Goal: Find specific page/section: Find specific page/section

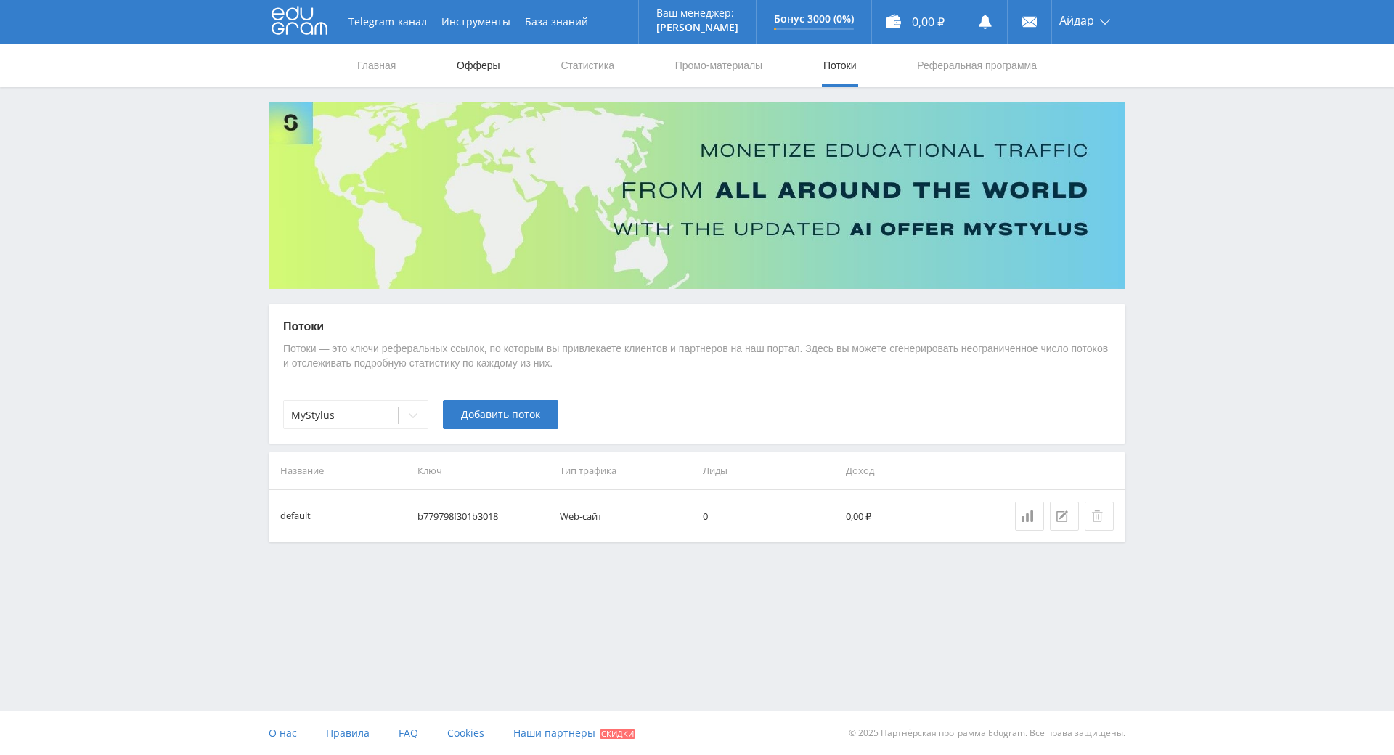
click at [486, 73] on link "Офферы" at bounding box center [478, 66] width 46 height 44
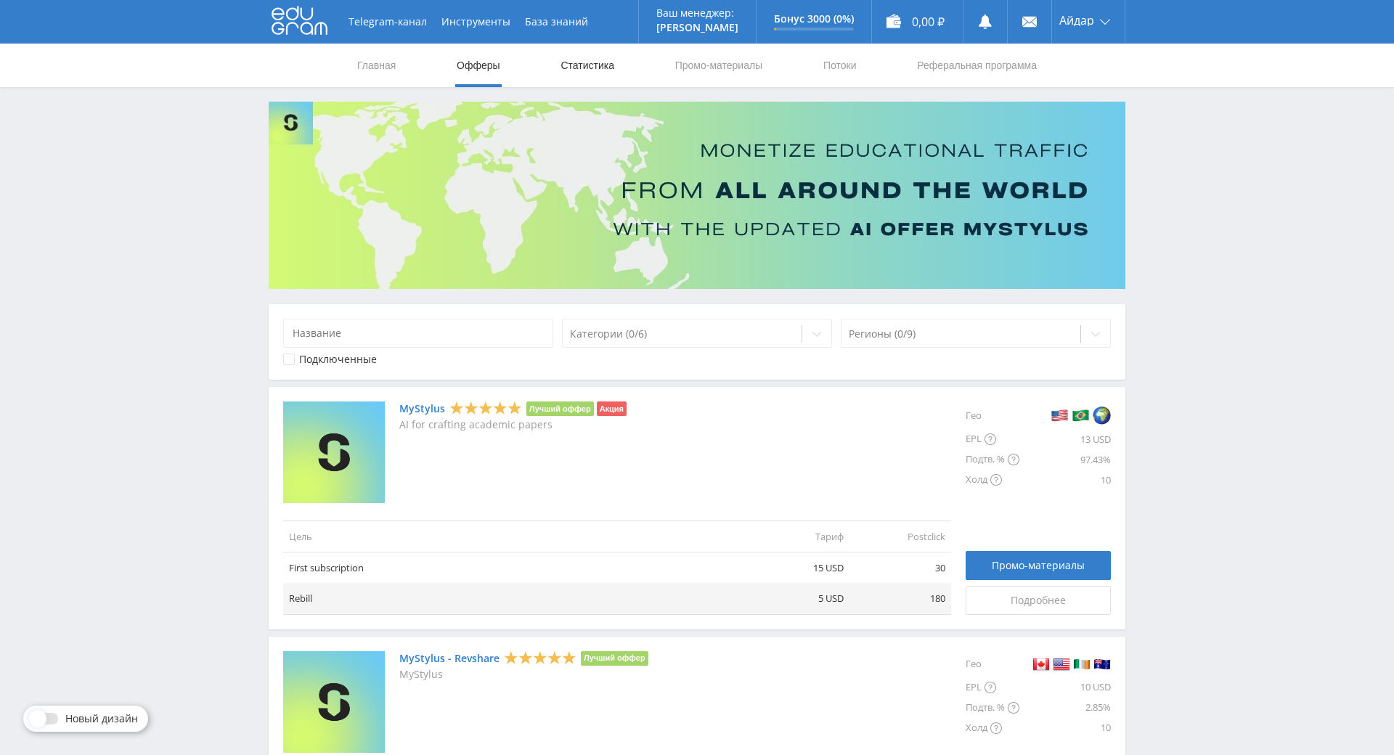
click at [597, 62] on link "Статистика" at bounding box center [587, 66] width 57 height 44
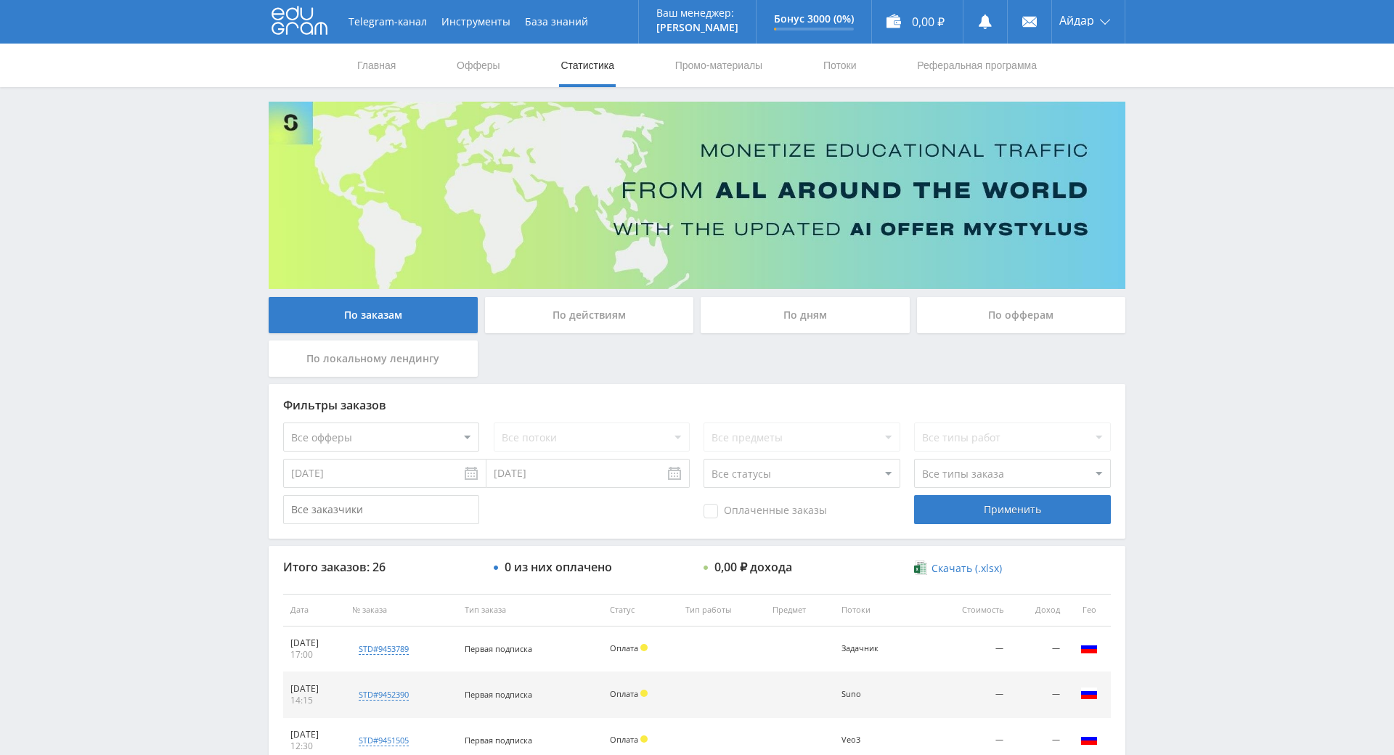
click at [298, 17] on icon at bounding box center [300, 20] width 56 height 29
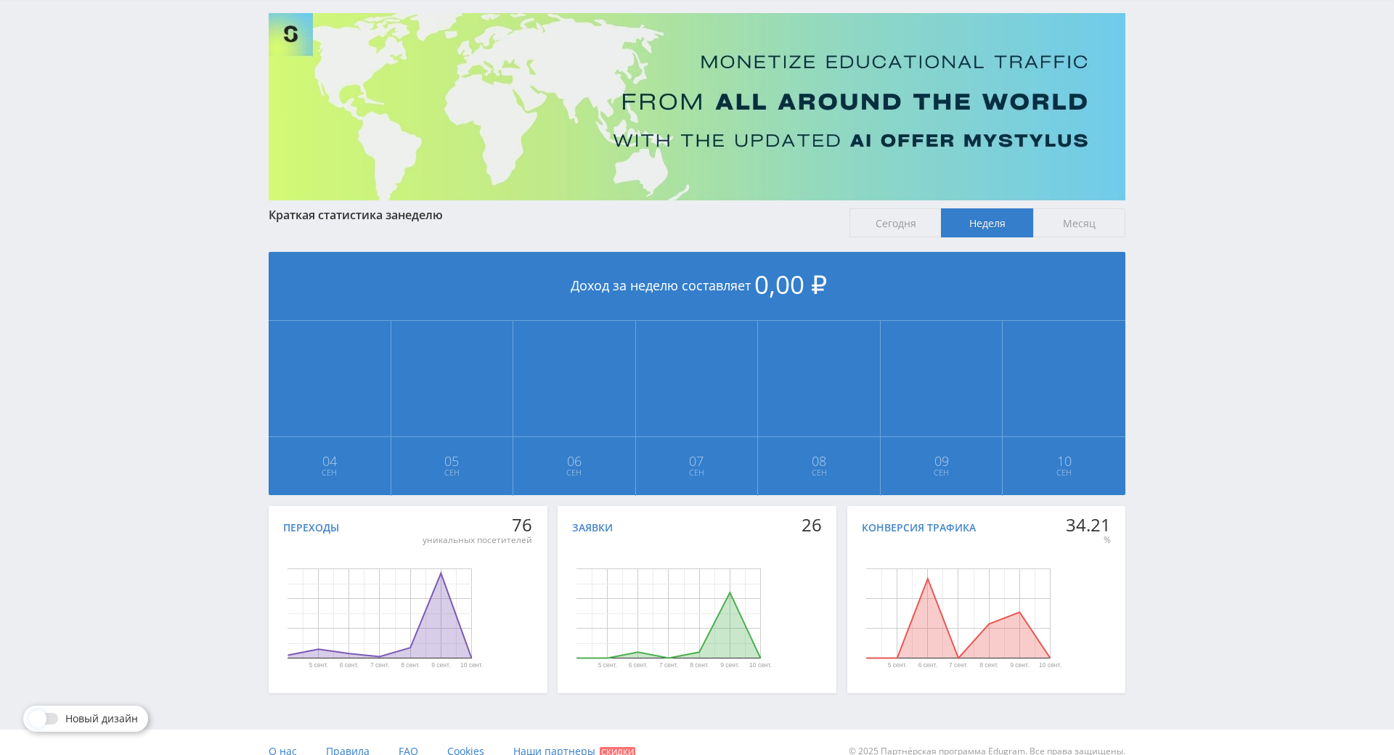
scroll to position [162, 0]
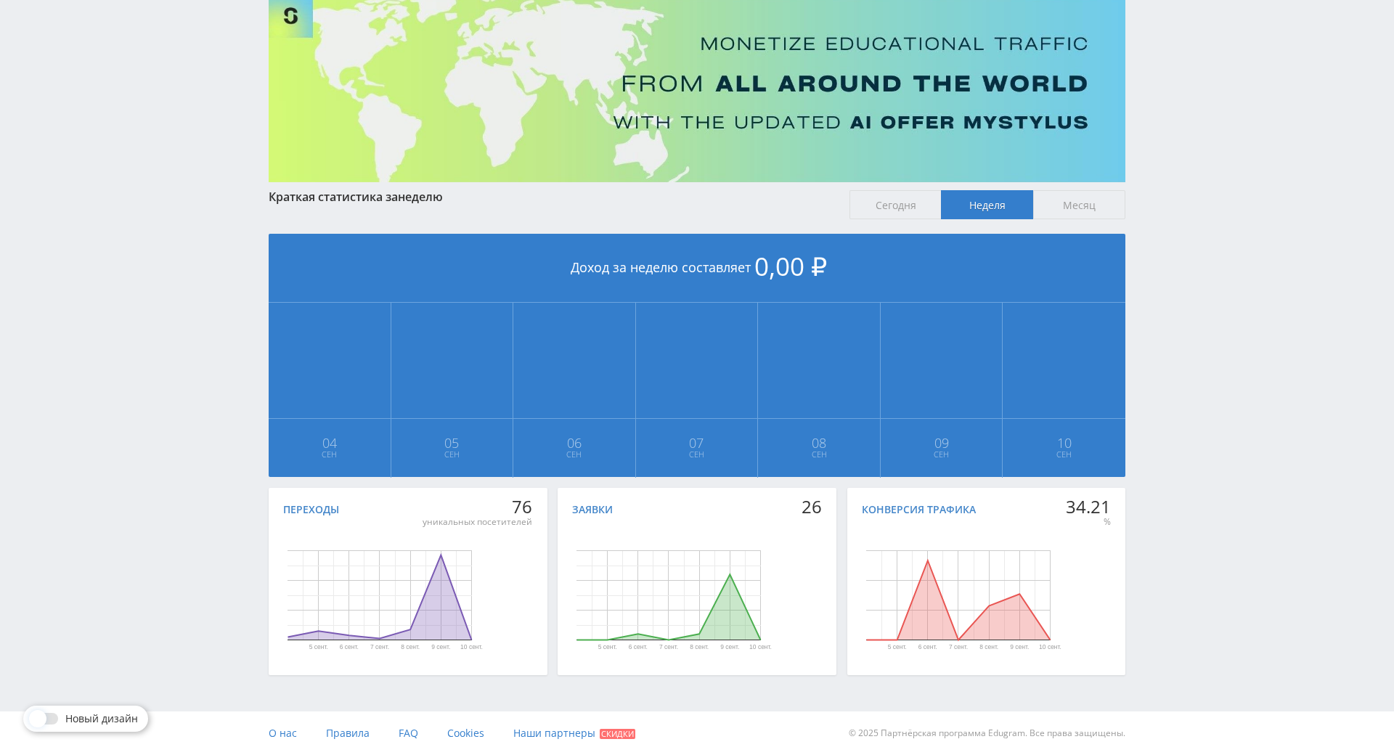
drag, startPoint x: 1159, startPoint y: 403, endPoint x: 1185, endPoint y: 474, distance: 75.8
drag, startPoint x: 1157, startPoint y: 508, endPoint x: 1143, endPoint y: 427, distance: 81.8
click at [1143, 427] on div "Telegram-канал Инструменты База знаний Ваш менеджер: [PERSON_NAME] Online @edug…" at bounding box center [697, 324] width 1394 height 862
drag, startPoint x: 1143, startPoint y: 427, endPoint x: 1143, endPoint y: 391, distance: 35.6
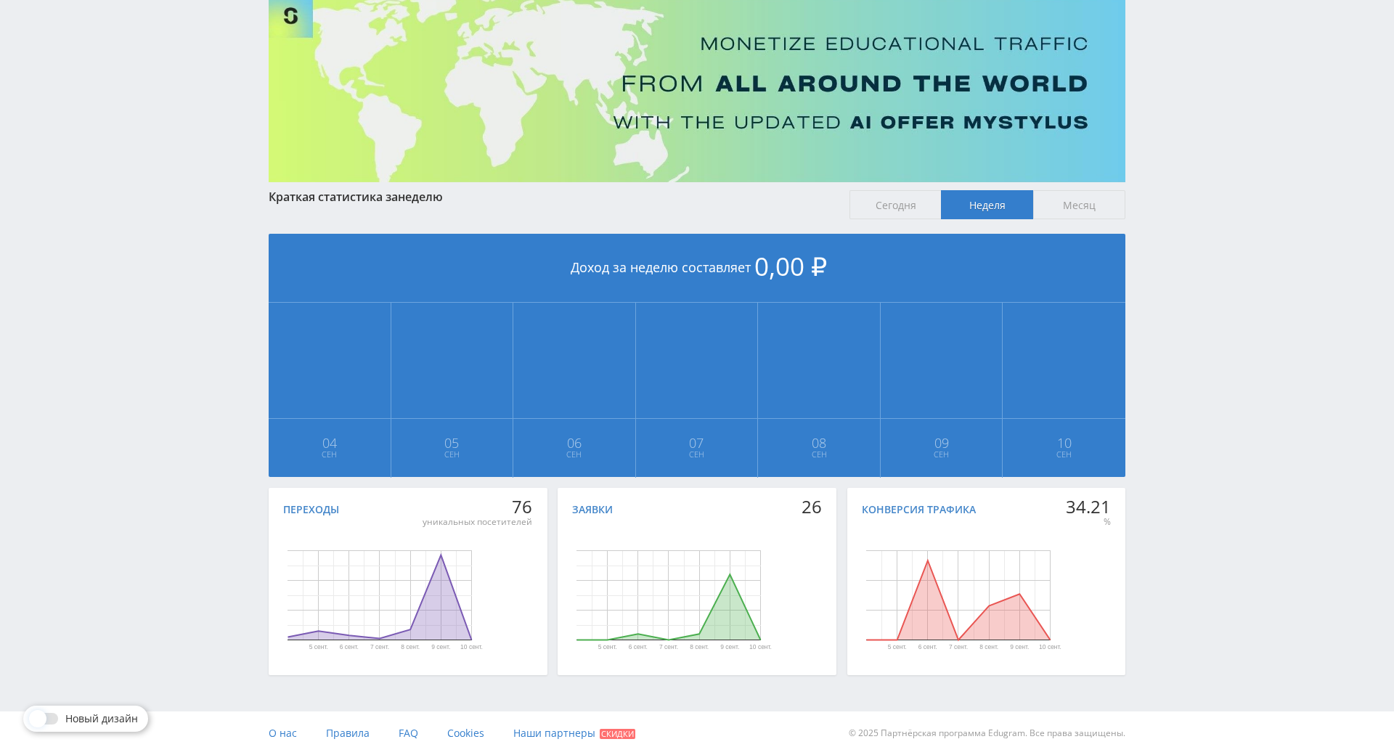
click at [1143, 391] on div "Telegram-канал Инструменты База знаний Ваш менеджер: [PERSON_NAME] Online @edug…" at bounding box center [697, 324] width 1394 height 862
drag, startPoint x: 1143, startPoint y: 391, endPoint x: 1138, endPoint y: 364, distance: 27.2
click at [1138, 364] on div "Telegram-канал Инструменты База знаний Ваш менеджер: [PERSON_NAME] Online @edug…" at bounding box center [697, 324] width 1394 height 862
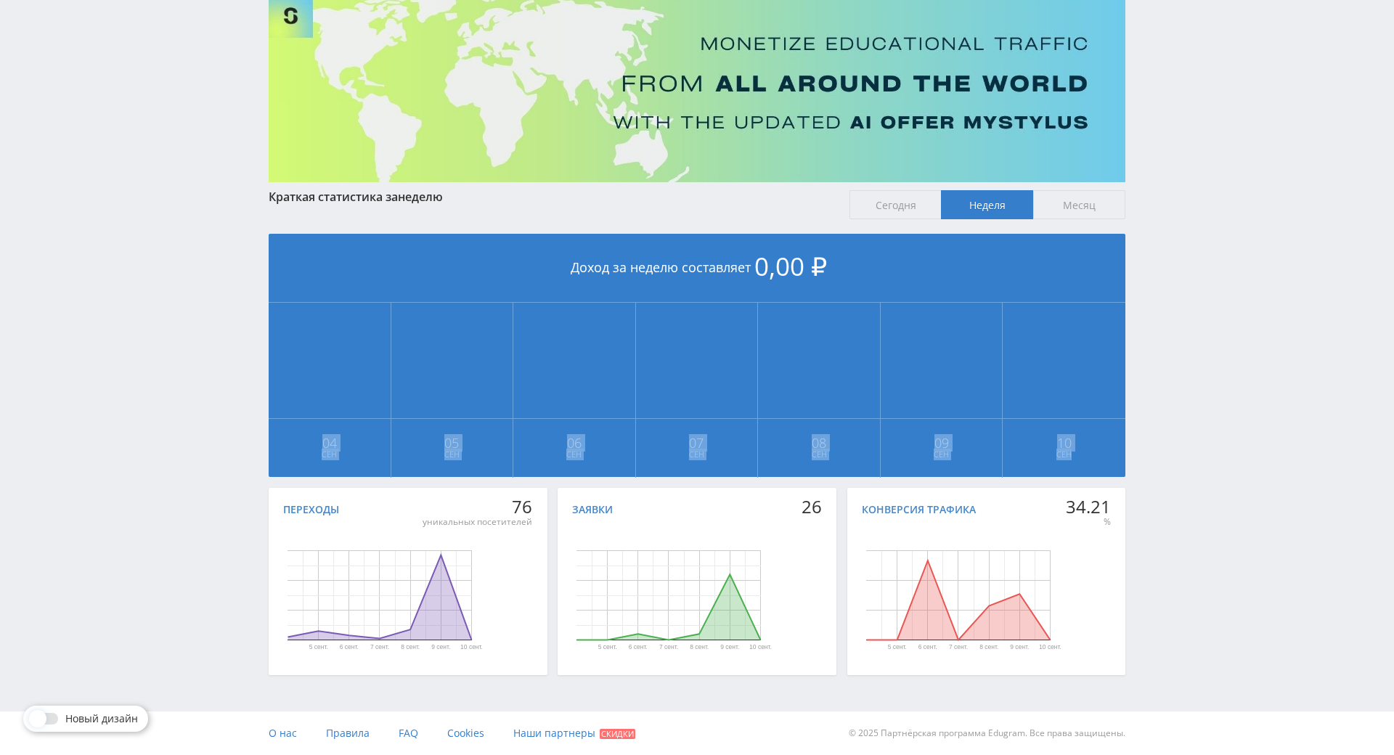
click at [1138, 364] on div "Telegram-канал Инструменты База знаний Ваш менеджер: [PERSON_NAME] Online @edug…" at bounding box center [697, 324] width 1394 height 862
click at [1136, 349] on div "Telegram-канал Инструменты База знаний Ваш менеджер: [PERSON_NAME] Online @edug…" at bounding box center [697, 324] width 1394 height 862
click at [1136, 331] on div "Telegram-канал Инструменты База знаний Ваш менеджер: [PERSON_NAME] Online @edug…" at bounding box center [697, 324] width 1394 height 862
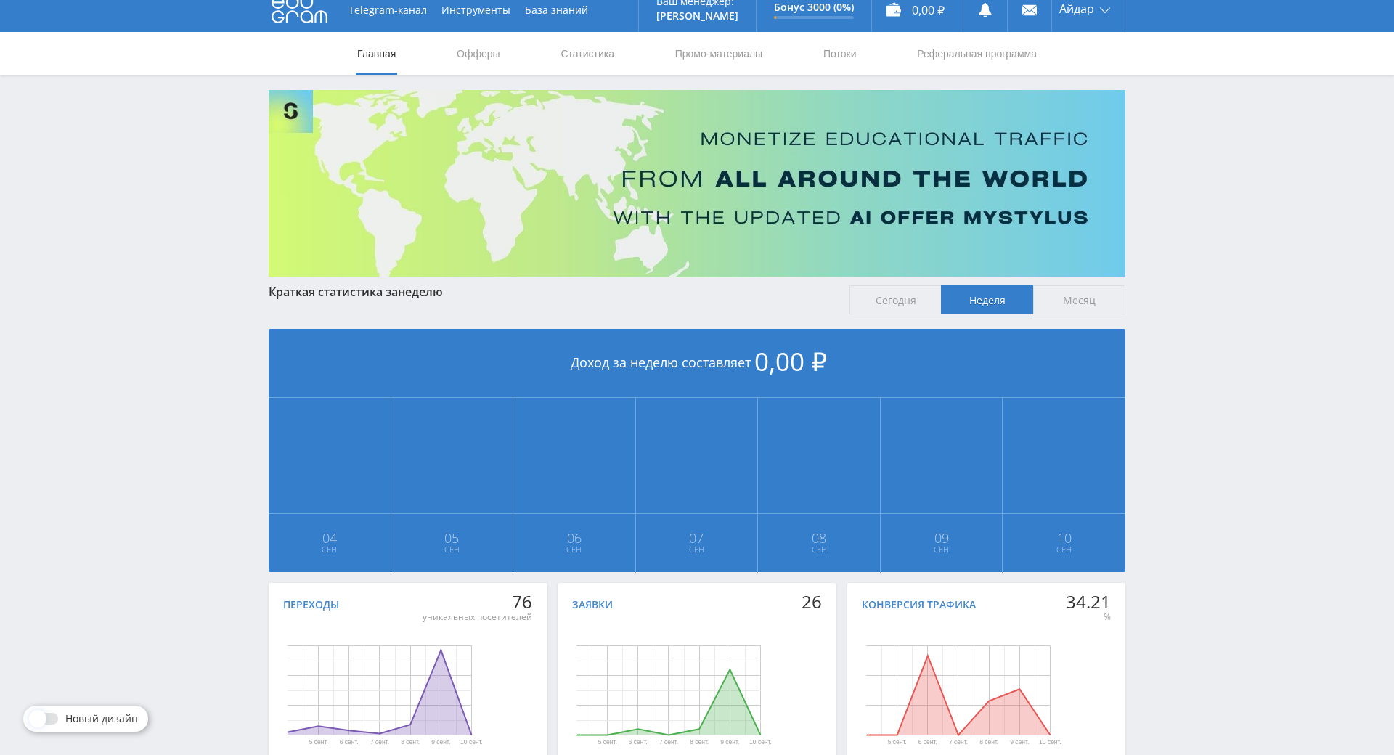
scroll to position [0, 0]
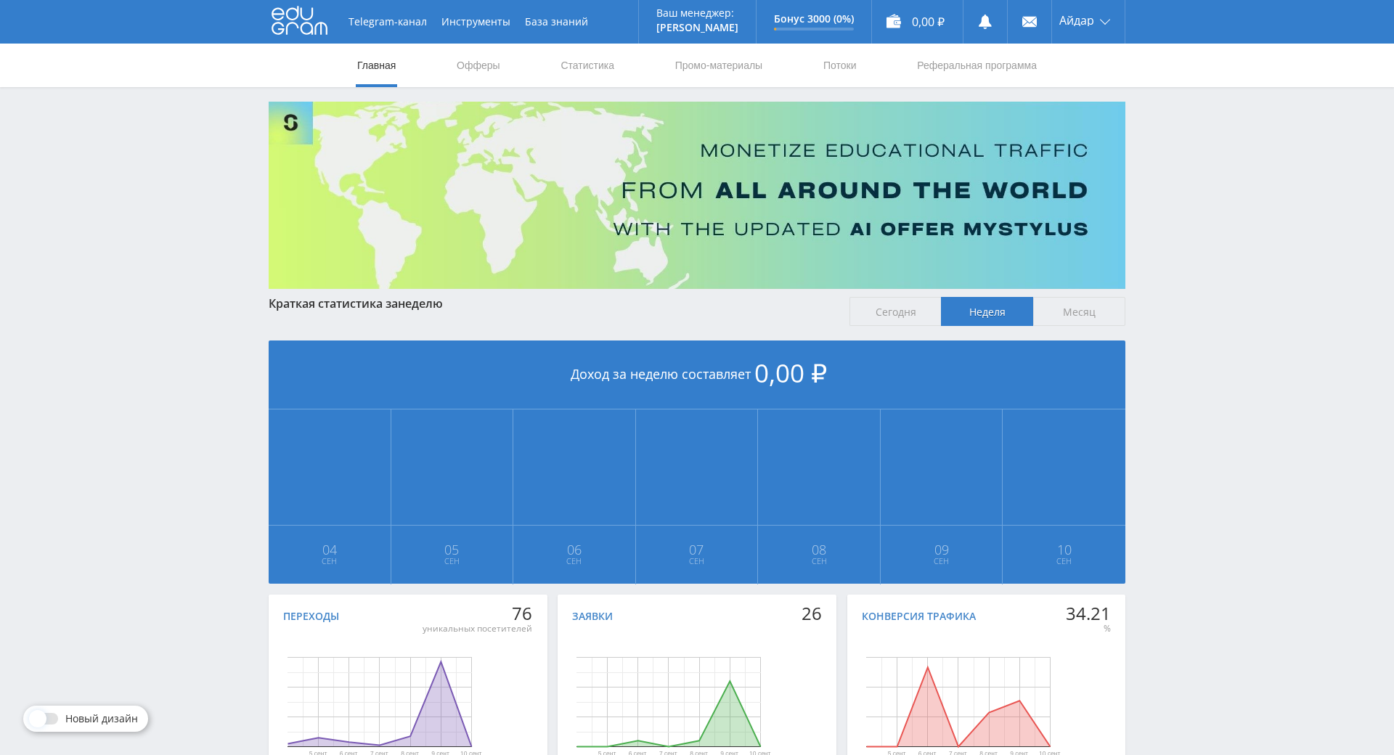
drag, startPoint x: 1135, startPoint y: 421, endPoint x: 801, endPoint y: 188, distance: 407.3
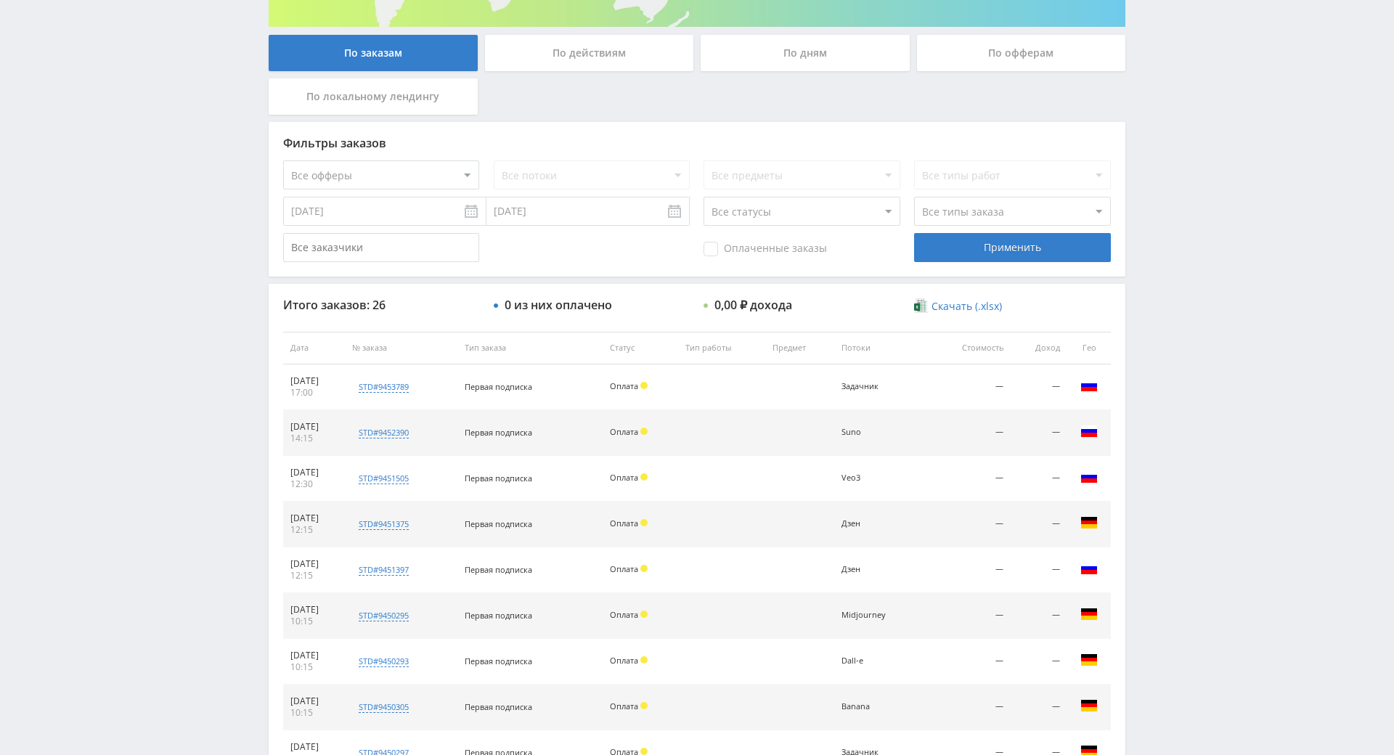
drag, startPoint x: 1182, startPoint y: 462, endPoint x: 1173, endPoint y: 501, distance: 40.3
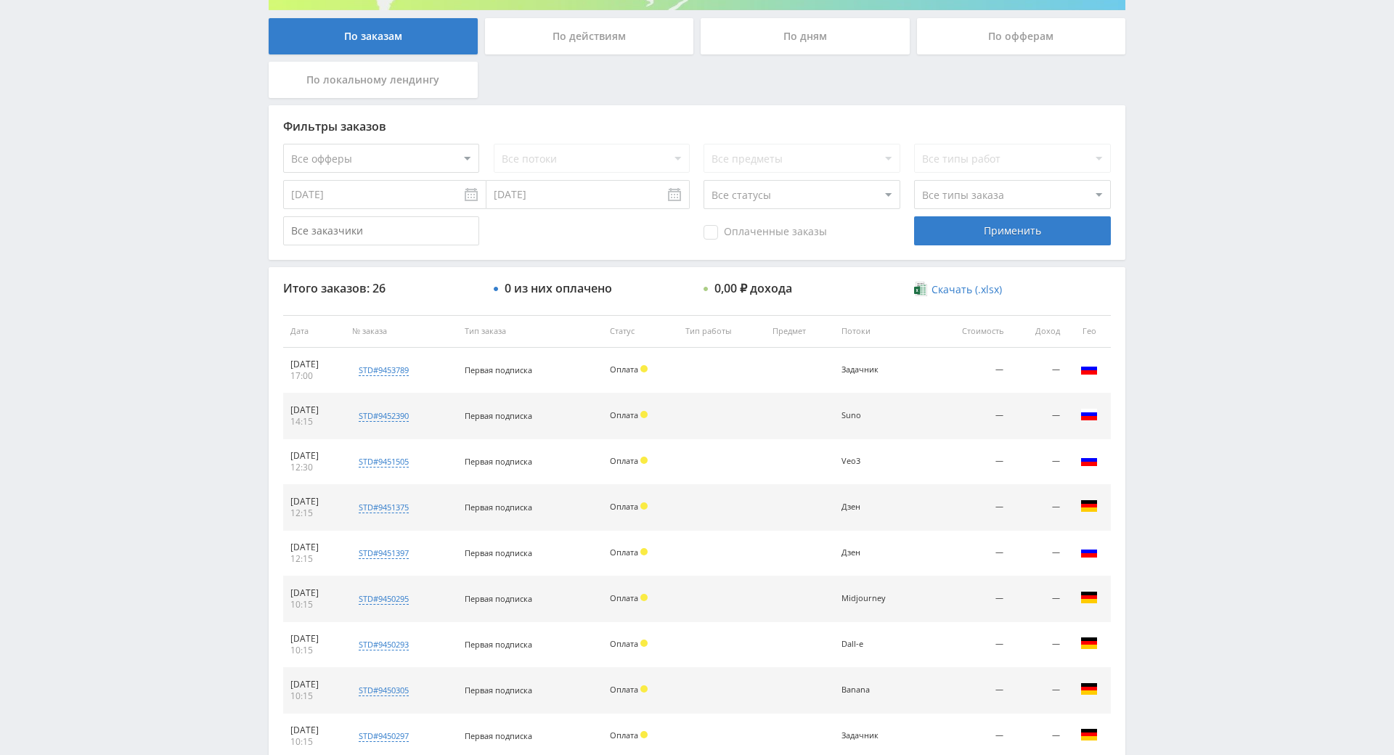
drag, startPoint x: 1183, startPoint y: 453, endPoint x: 1154, endPoint y: 401, distance: 59.5
click at [1151, 397] on div "Telegram-канал Инструменты База знаний Ваш менеджер: [PERSON_NAME] Online @edug…" at bounding box center [697, 330] width 1394 height 1219
click at [1160, 403] on div "Telegram-канал Инструменты База знаний Ваш менеджер: [PERSON_NAME] Online @edug…" at bounding box center [697, 330] width 1394 height 1219
click at [1149, 369] on div "Telegram-канал Инструменты База знаний Ваш менеджер: [PERSON_NAME] Online @edug…" at bounding box center [697, 330] width 1394 height 1219
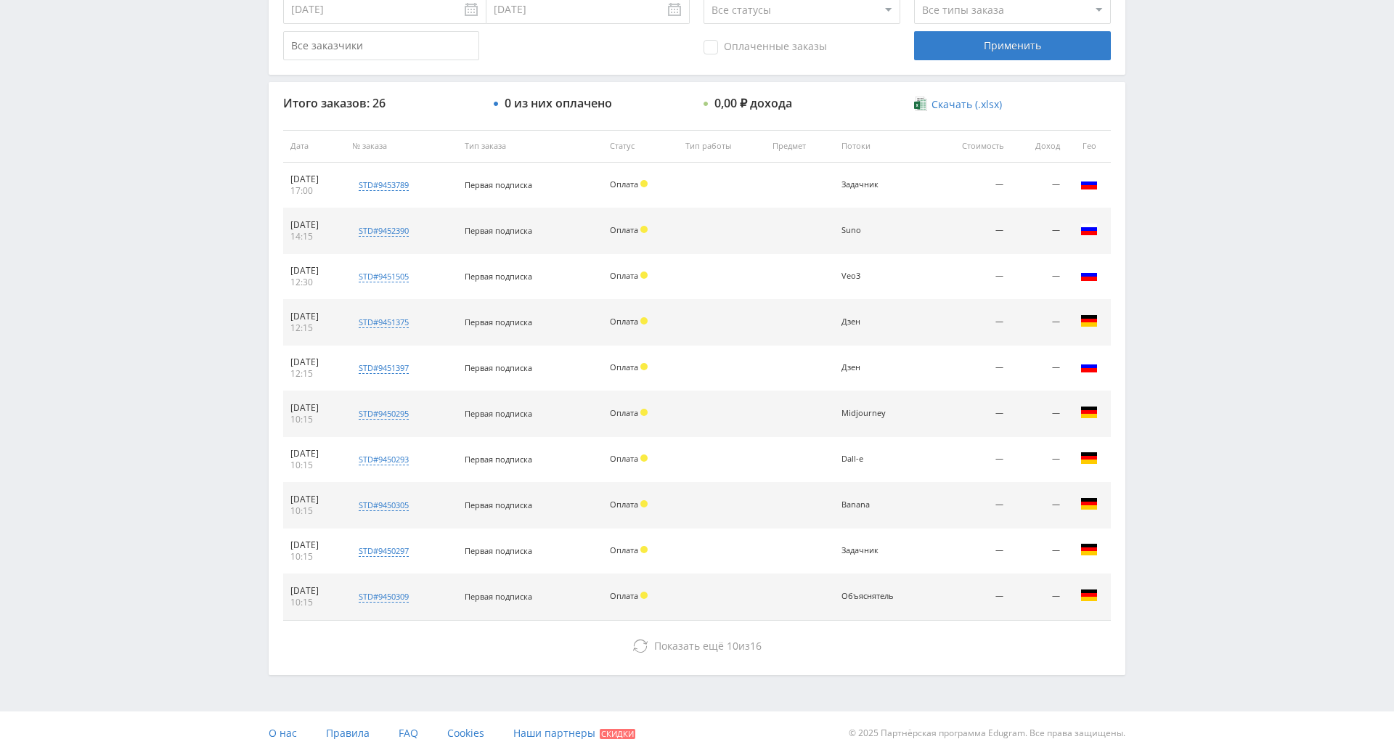
drag, startPoint x: 1145, startPoint y: 393, endPoint x: 1154, endPoint y: 412, distance: 20.8
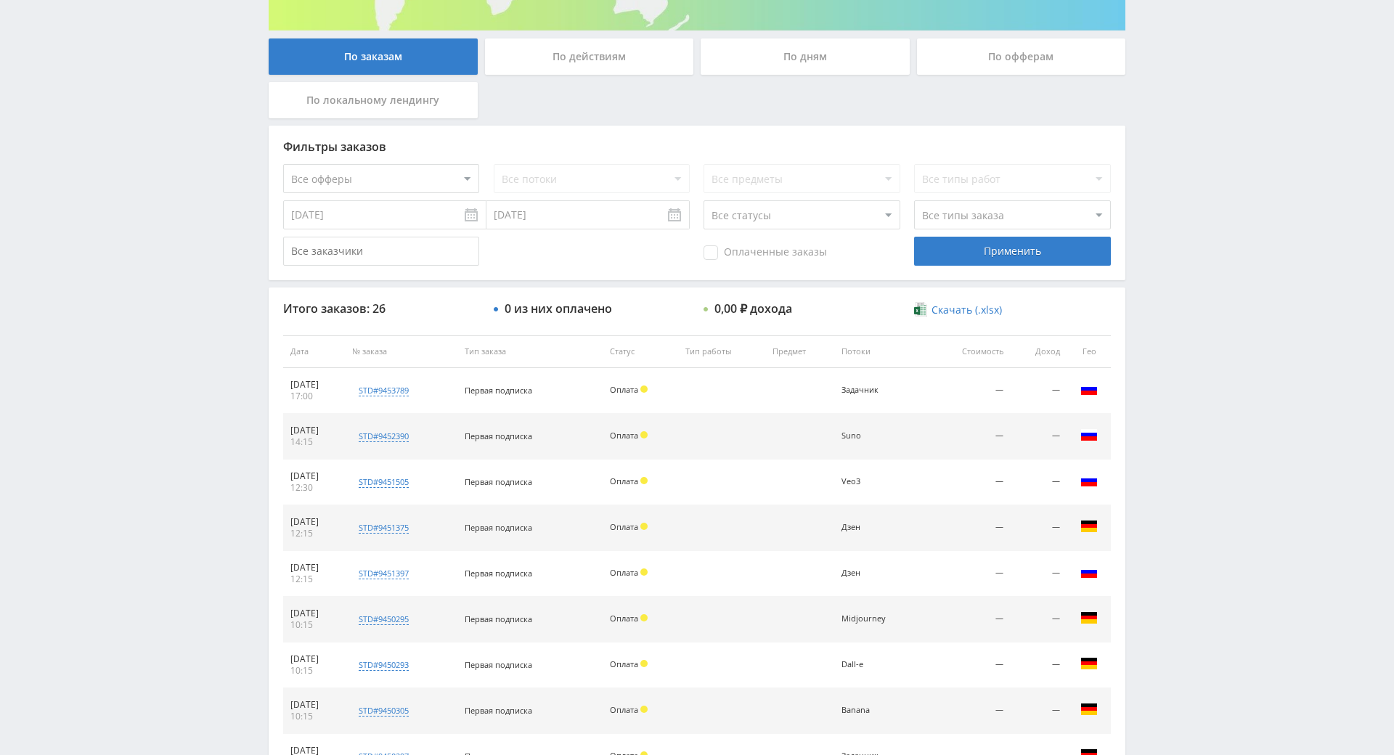
drag, startPoint x: 1125, startPoint y: 492, endPoint x: 1152, endPoint y: 293, distance: 200.0
